Goal: Task Accomplishment & Management: Manage account settings

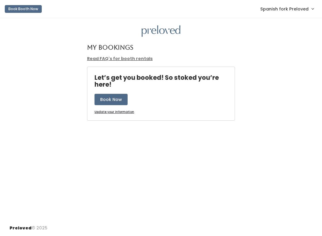
click at [293, 10] on span "Spanish fork Preloved" at bounding box center [285, 9] width 48 height 7
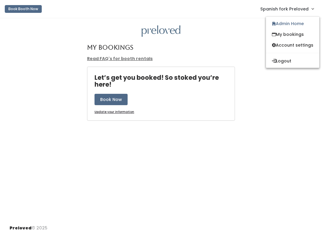
click at [293, 20] on link "Admin Home" at bounding box center [292, 23] width 53 height 11
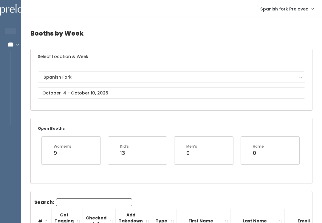
click at [104, 86] on div "Spanish Fork Houston Layton Provo Sandy Spanish Fork" at bounding box center [172, 87] width 268 height 32
click at [101, 93] on input "text" at bounding box center [172, 92] width 268 height 11
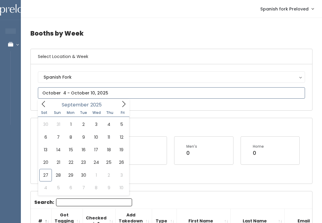
type input "September 27 to October 3"
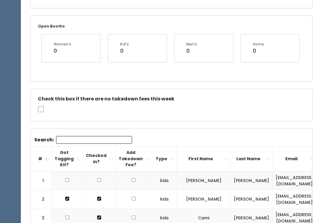
scroll to position [101, 0]
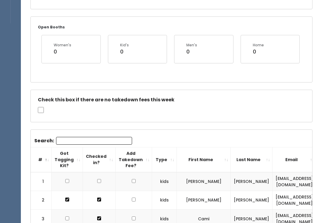
click at [80, 140] on input "Search:" at bounding box center [94, 141] width 76 height 8
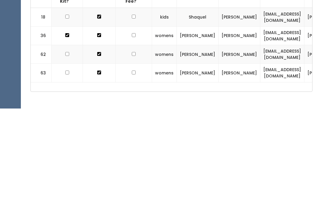
scroll to position [151, 0]
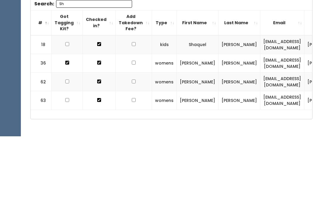
type input "S"
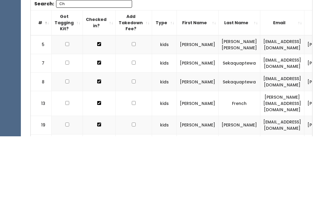
type input "Cha"
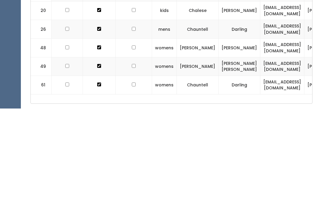
scroll to position [196, 0]
